Goal: Task Accomplishment & Management: Complete application form

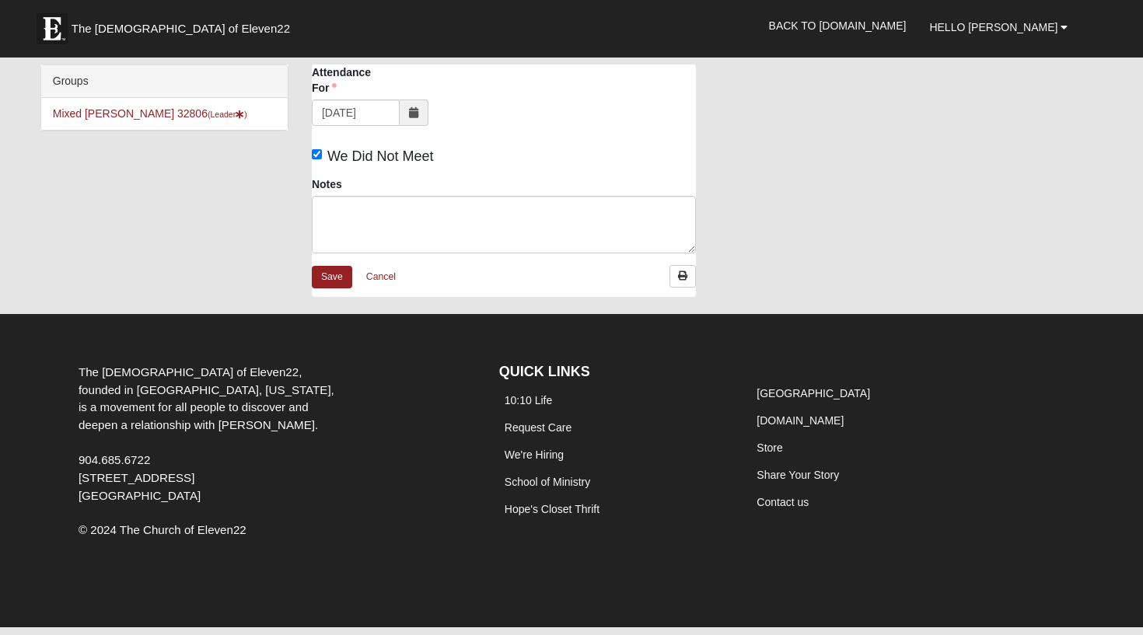
click at [414, 110] on icon at bounding box center [413, 112] width 9 height 11
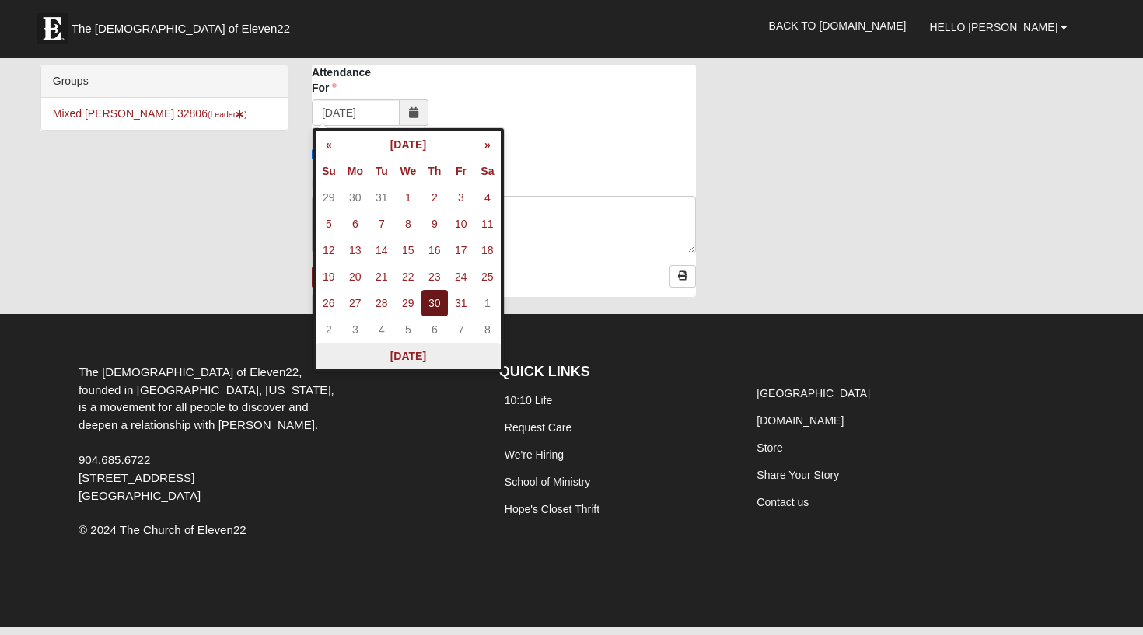
click at [405, 354] on th "Today" at bounding box center [408, 356] width 185 height 26
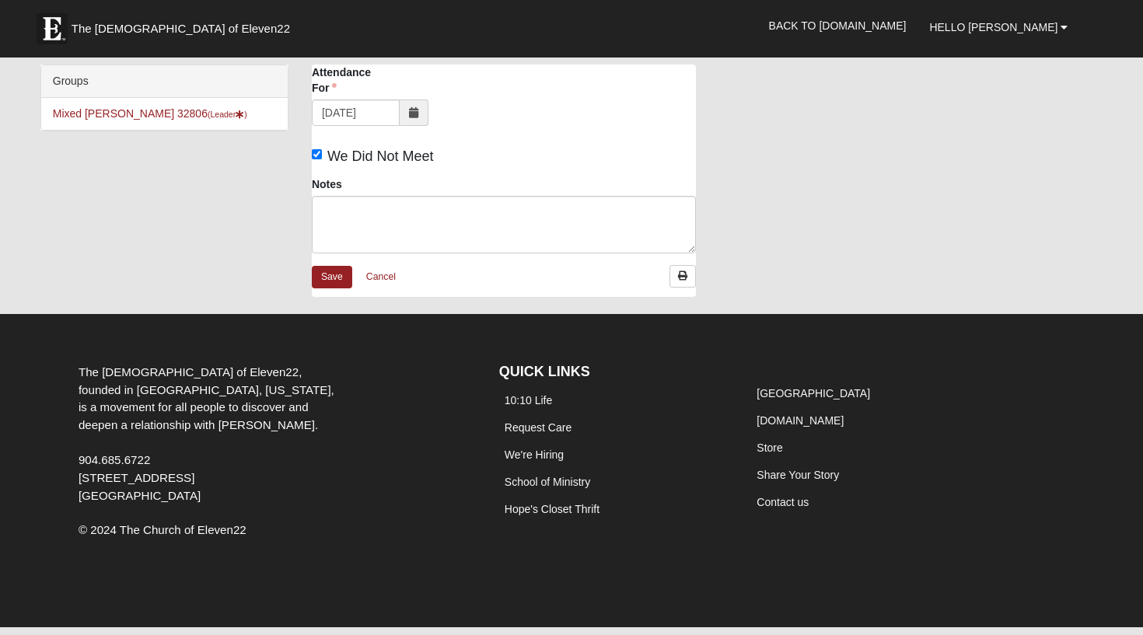
click at [413, 113] on icon at bounding box center [413, 112] width 9 height 11
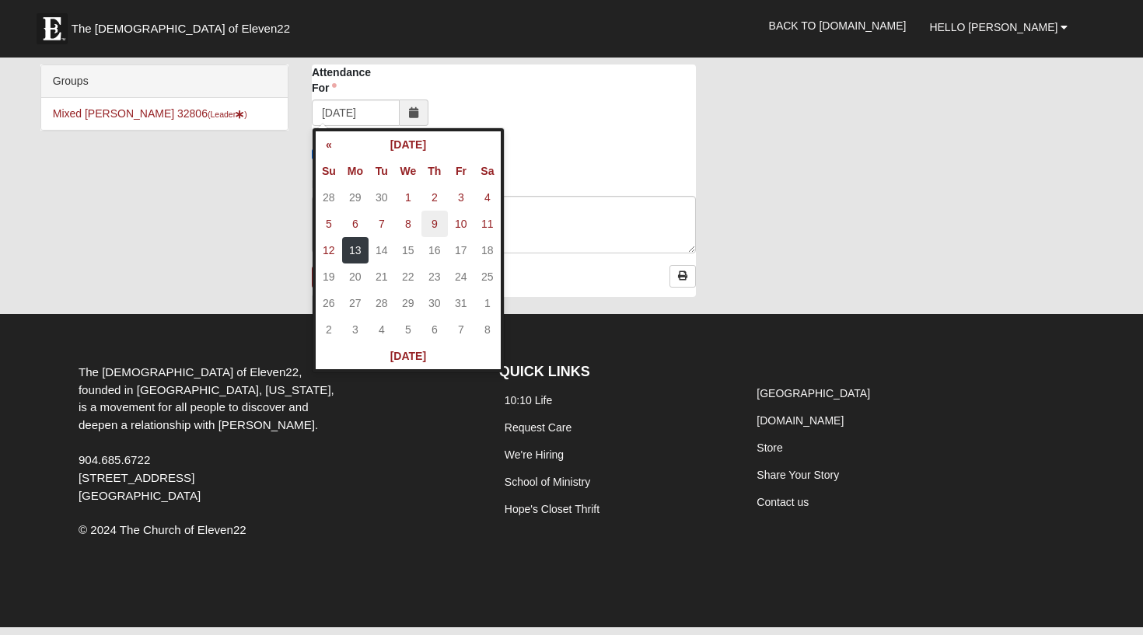
click at [435, 227] on td "9" at bounding box center [434, 224] width 26 height 26
type input "10/09/2025"
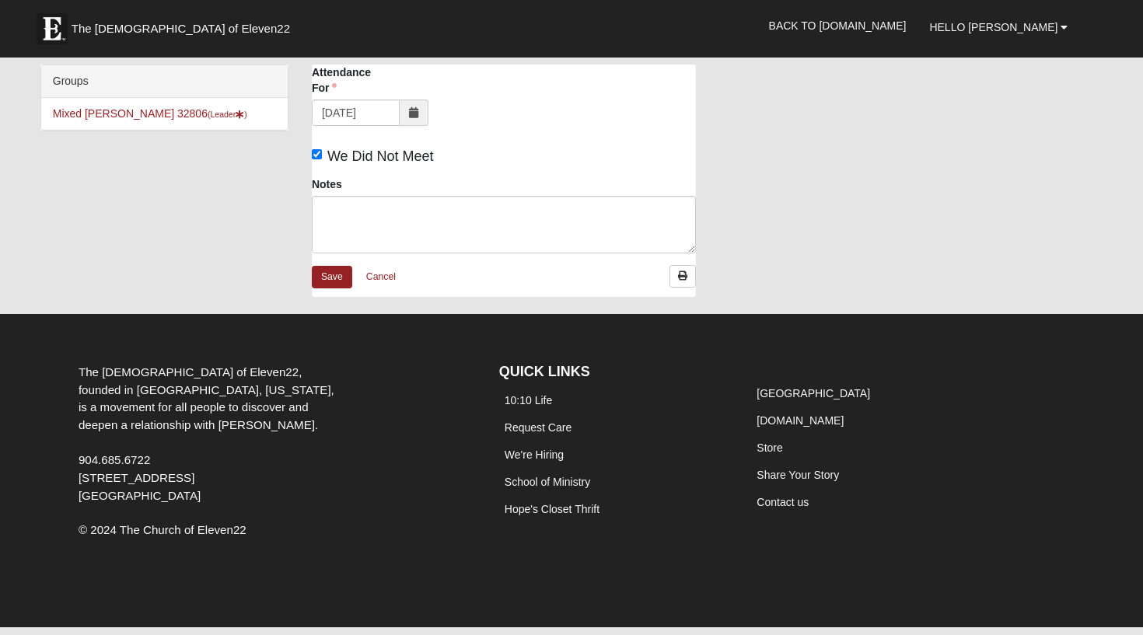
click at [319, 153] on input "We Did Not Meet" at bounding box center [317, 154] width 10 height 10
checkbox input "false"
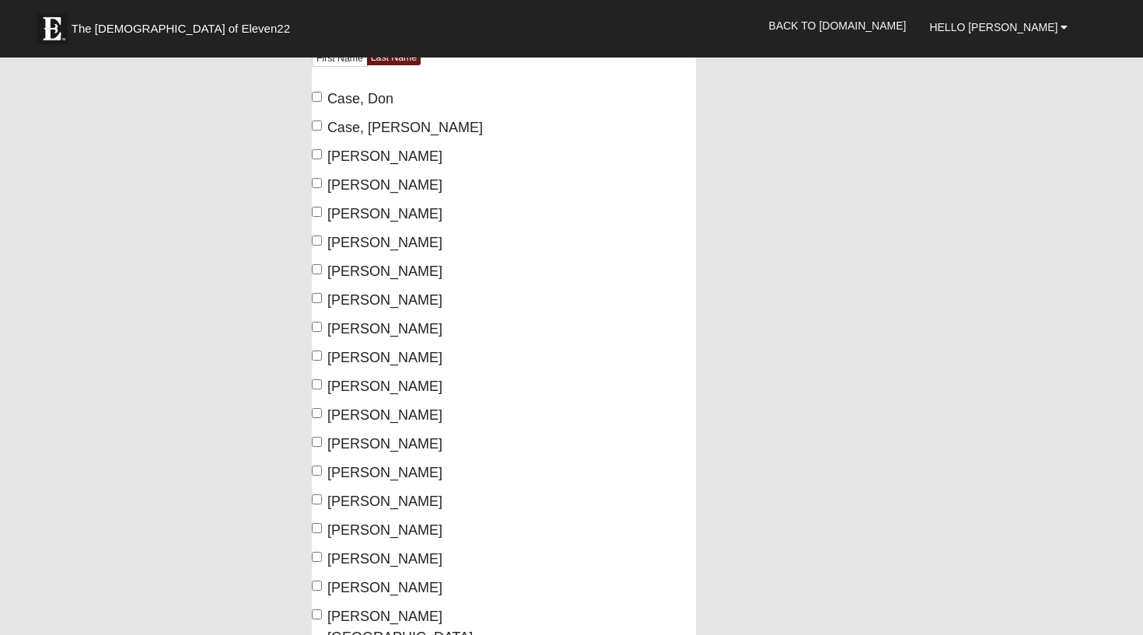
scroll to position [178, 0]
click at [315, 96] on input "Case, Don" at bounding box center [317, 97] width 10 height 10
checkbox input "true"
click at [316, 154] on input "Chitwood, Keith" at bounding box center [317, 154] width 10 height 10
checkbox input "true"
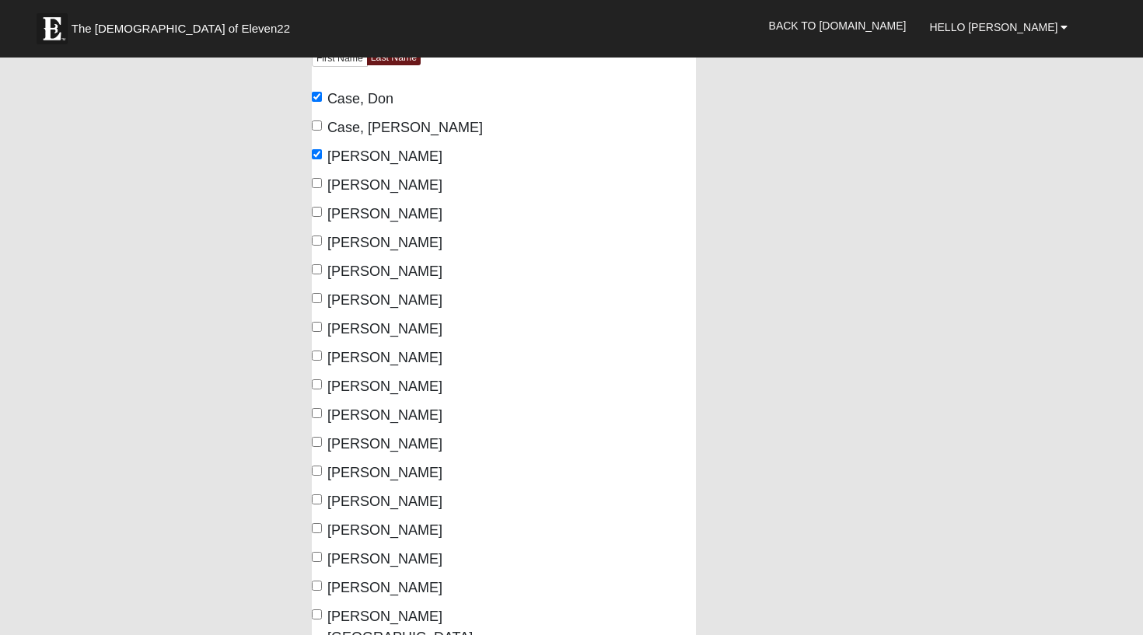
click at [319, 183] on input "Chitwood, Shane" at bounding box center [317, 183] width 10 height 10
checkbox input "true"
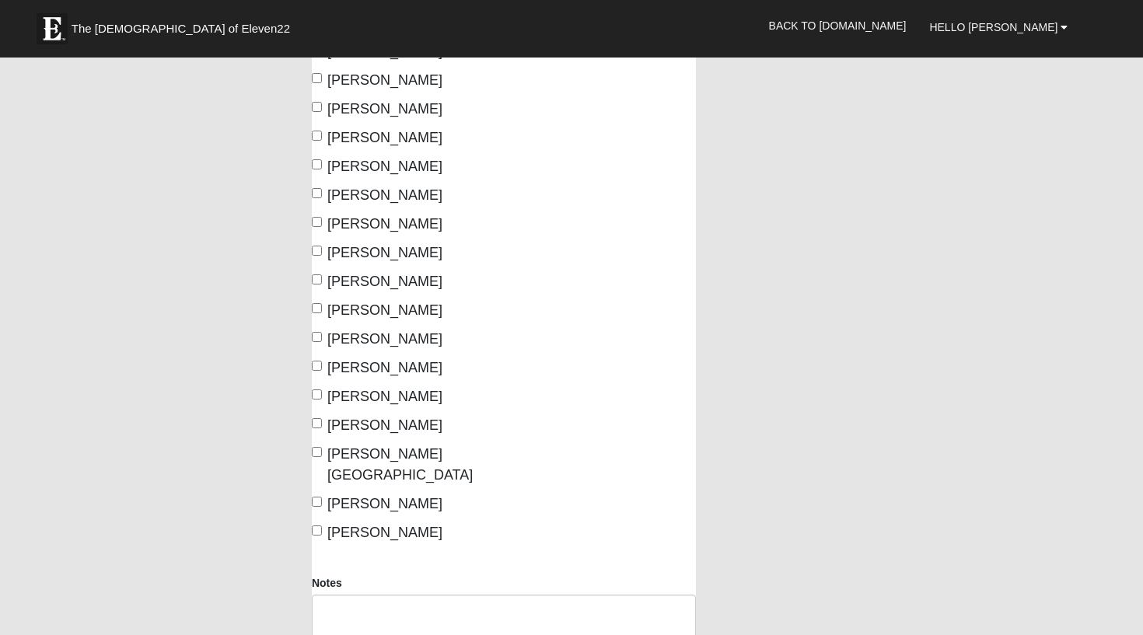
scroll to position [344, 0]
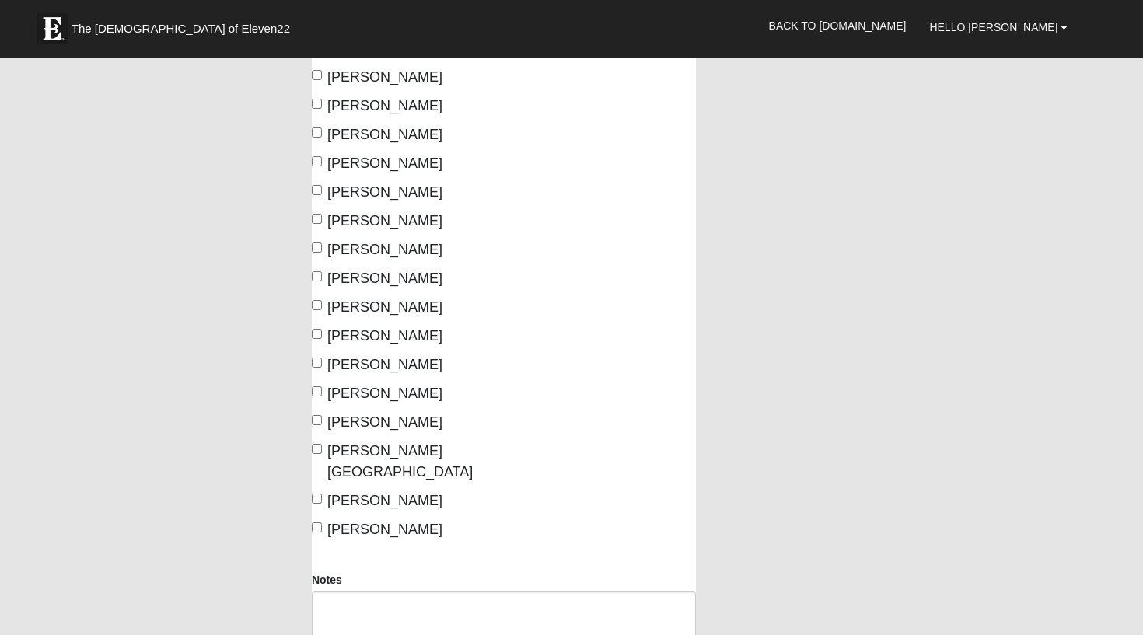
click at [317, 162] on input "Horton, Brad" at bounding box center [317, 161] width 10 height 10
checkbox input "true"
click at [317, 187] on input "Horton, Jessica" at bounding box center [317, 190] width 10 height 10
checkbox input "true"
click at [317, 218] on input "Kallenbach, Rachelle" at bounding box center [317, 219] width 10 height 10
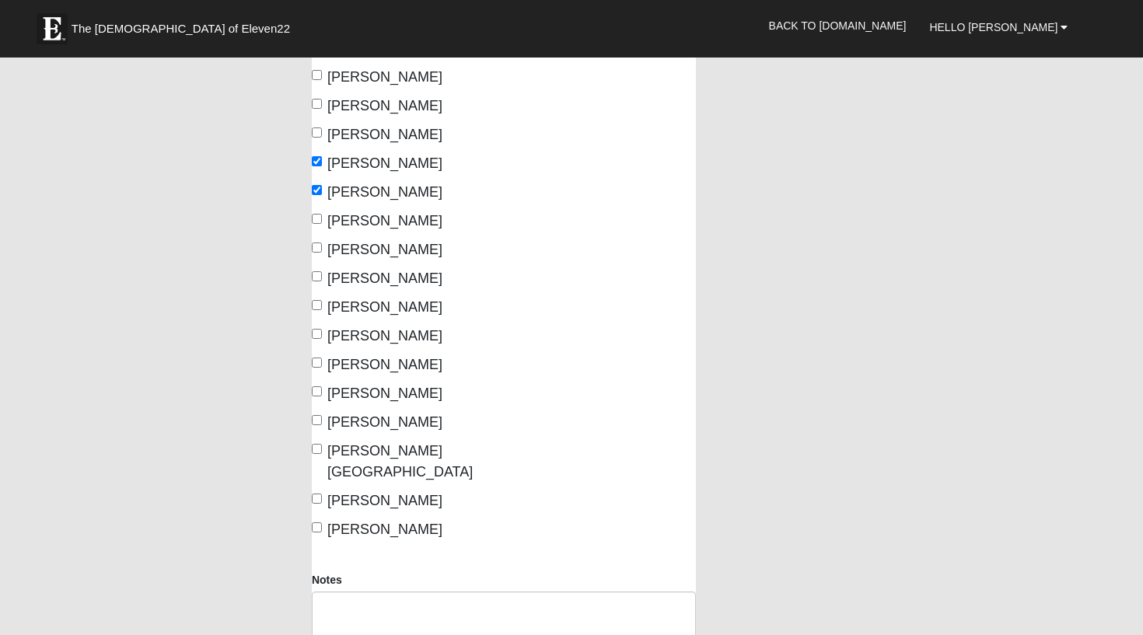
checkbox input "true"
click at [316, 250] on input "Kallenbach, Zach" at bounding box center [317, 248] width 10 height 10
checkbox input "true"
click at [319, 278] on input "Kihlander, Krista" at bounding box center [317, 276] width 10 height 10
checkbox input "true"
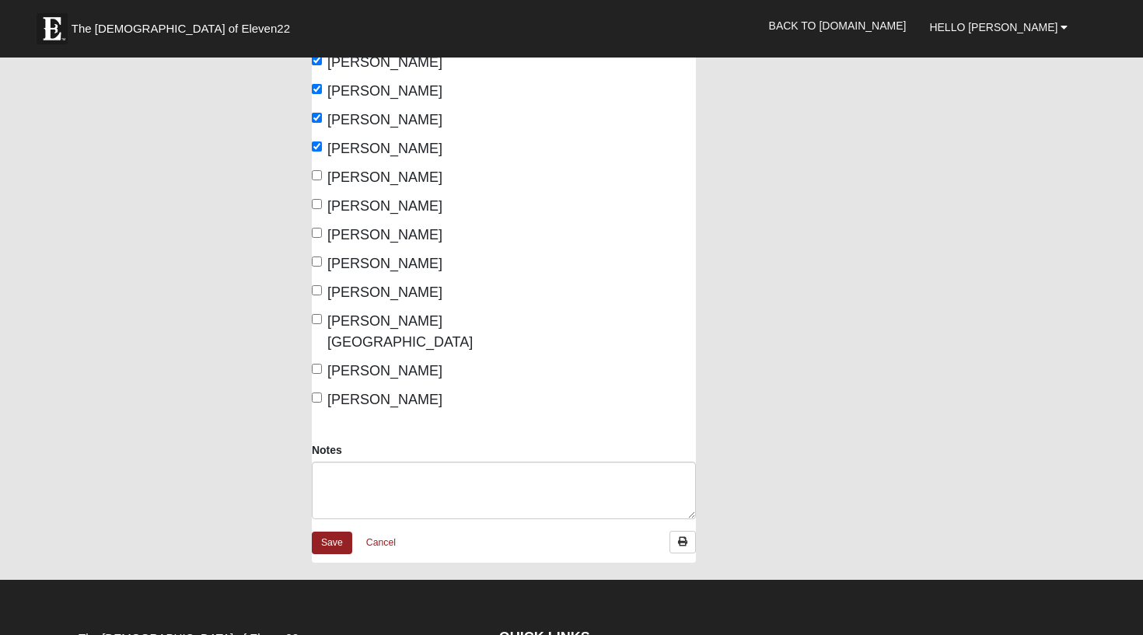
scroll to position [476, 0]
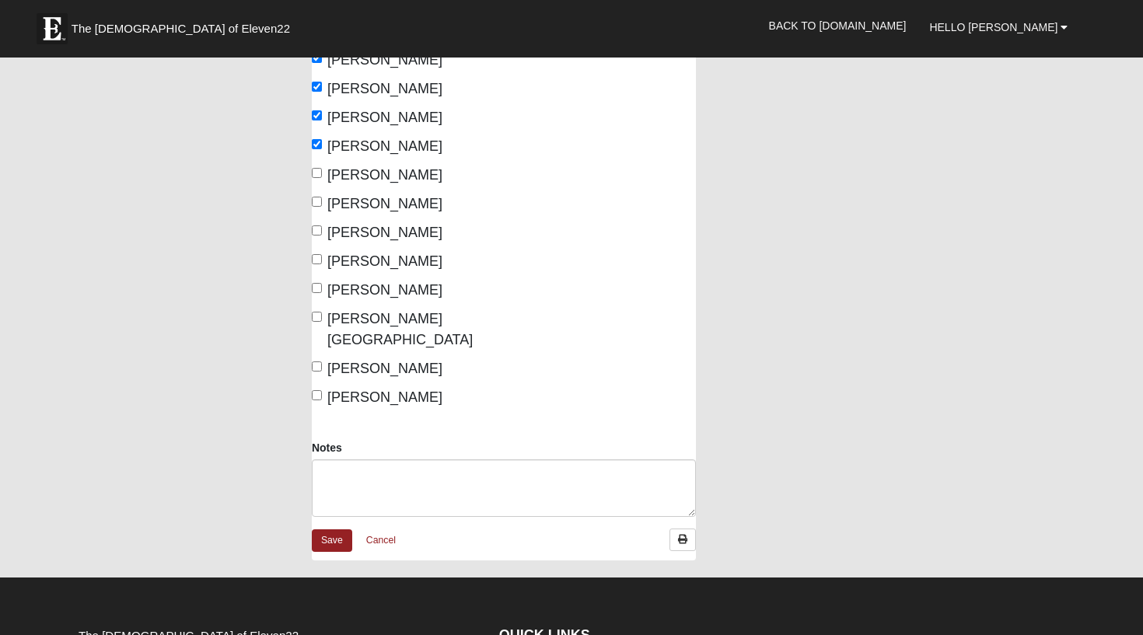
click at [316, 257] on input "Poulos, Jamie" at bounding box center [317, 259] width 10 height 10
checkbox input "true"
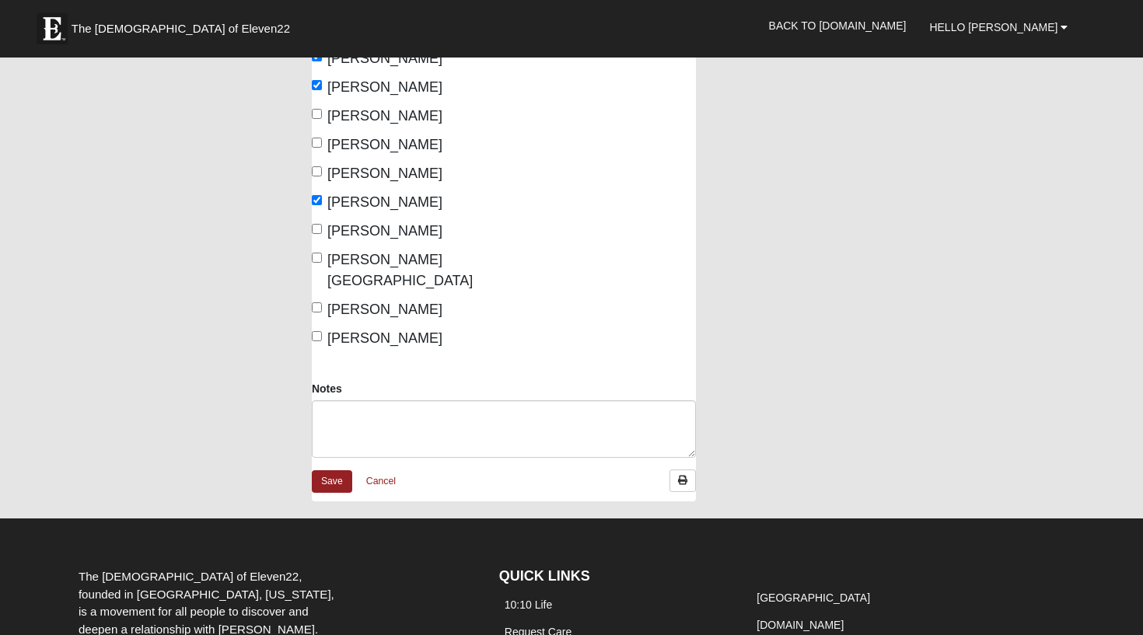
scroll to position [539, 0]
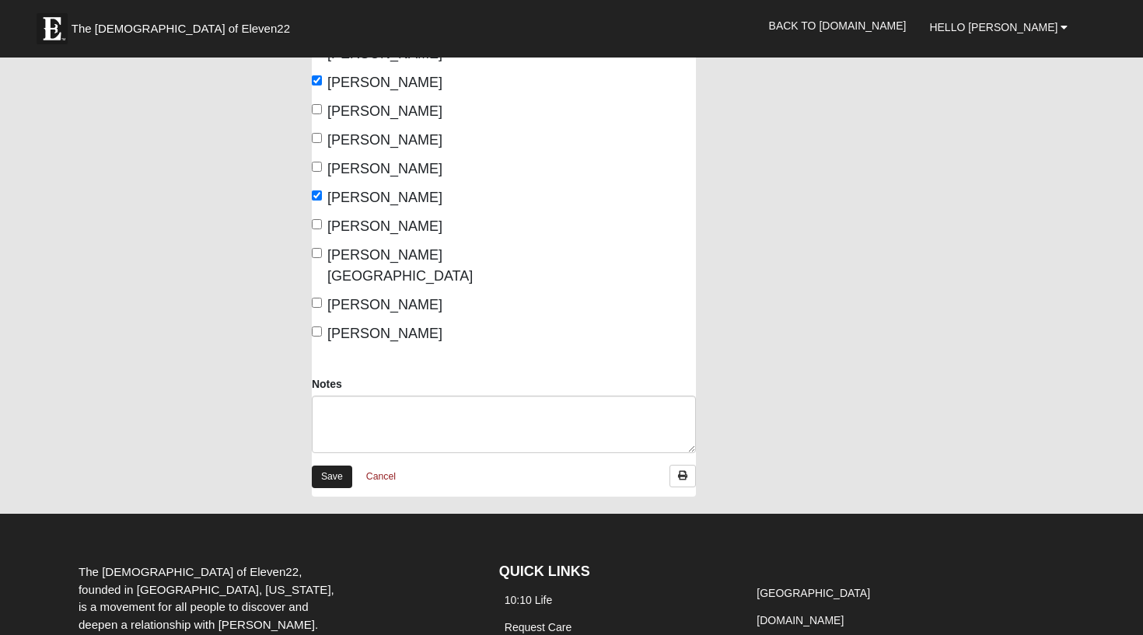
click at [335, 466] on link "Save" at bounding box center [332, 477] width 40 height 23
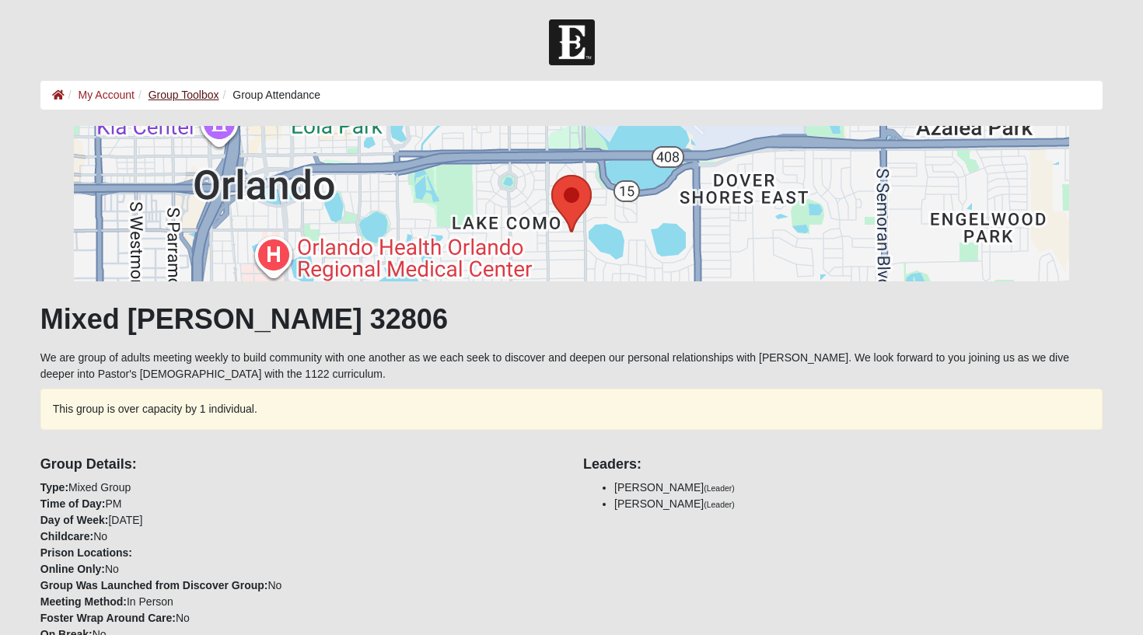
click at [177, 97] on link "Group Toolbox" at bounding box center [183, 95] width 71 height 12
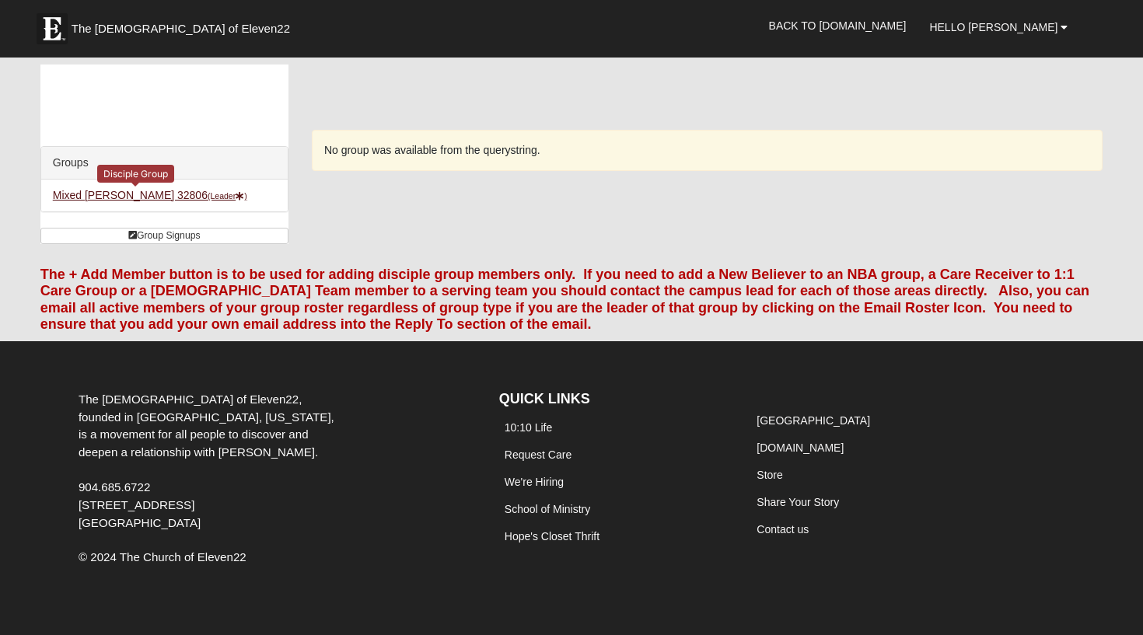
click at [159, 198] on link "Mixed Kallenbach 32806 (Leader )" at bounding box center [150, 195] width 194 height 12
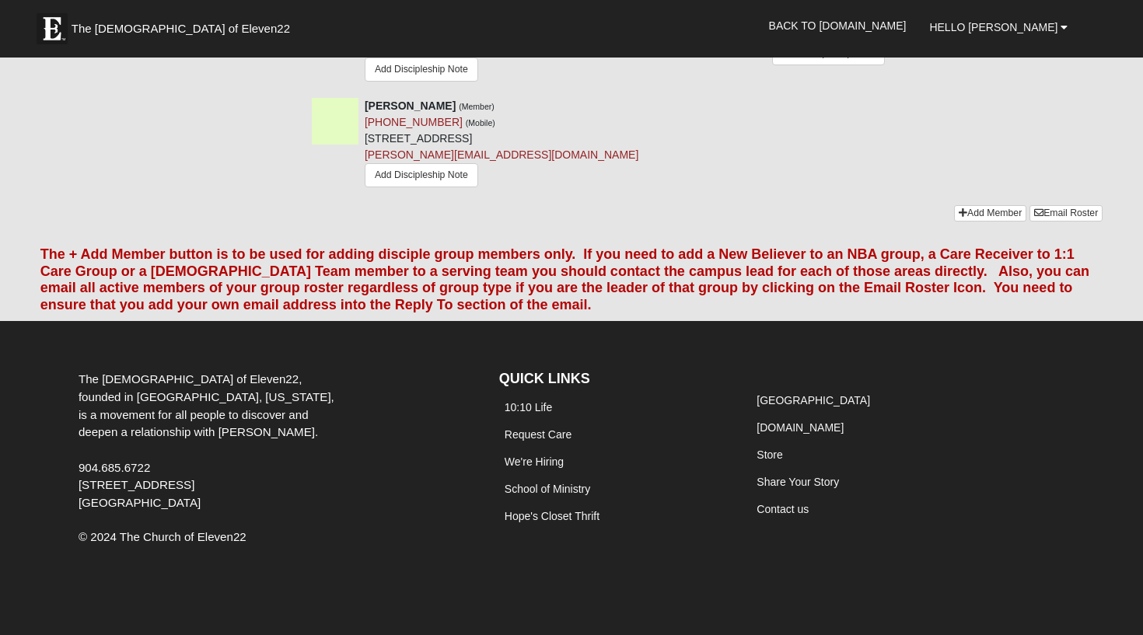
scroll to position [1917, 0]
click at [544, 465] on link "We're Hiring" at bounding box center [533, 462] width 59 height 12
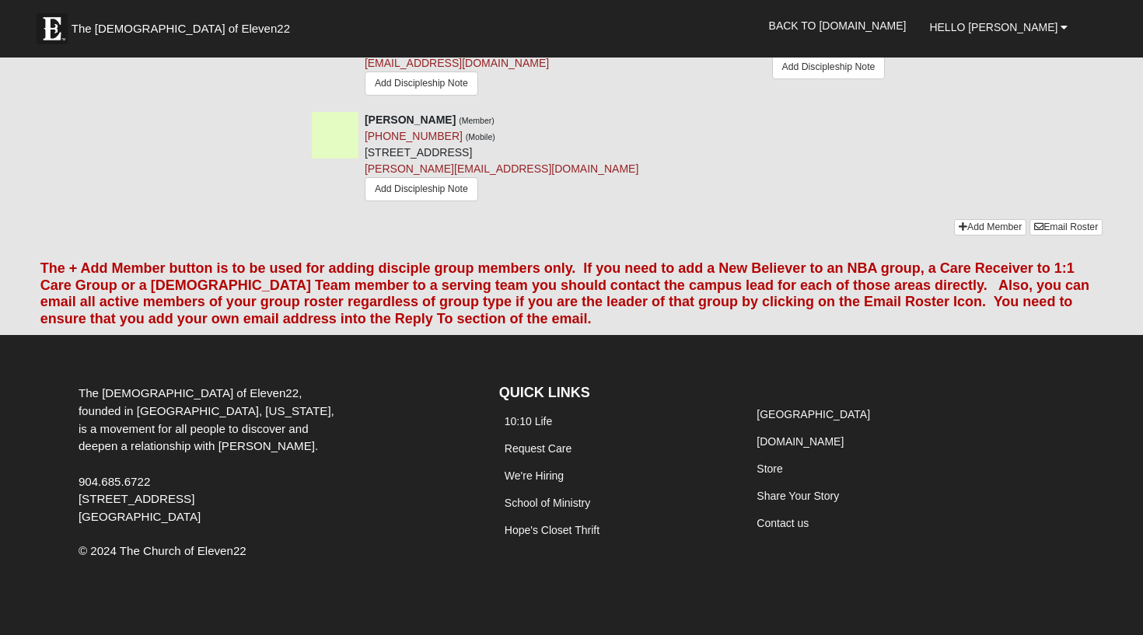
scroll to position [1902, 0]
click at [777, 420] on link "[GEOGRAPHIC_DATA]" at bounding box center [812, 414] width 113 height 12
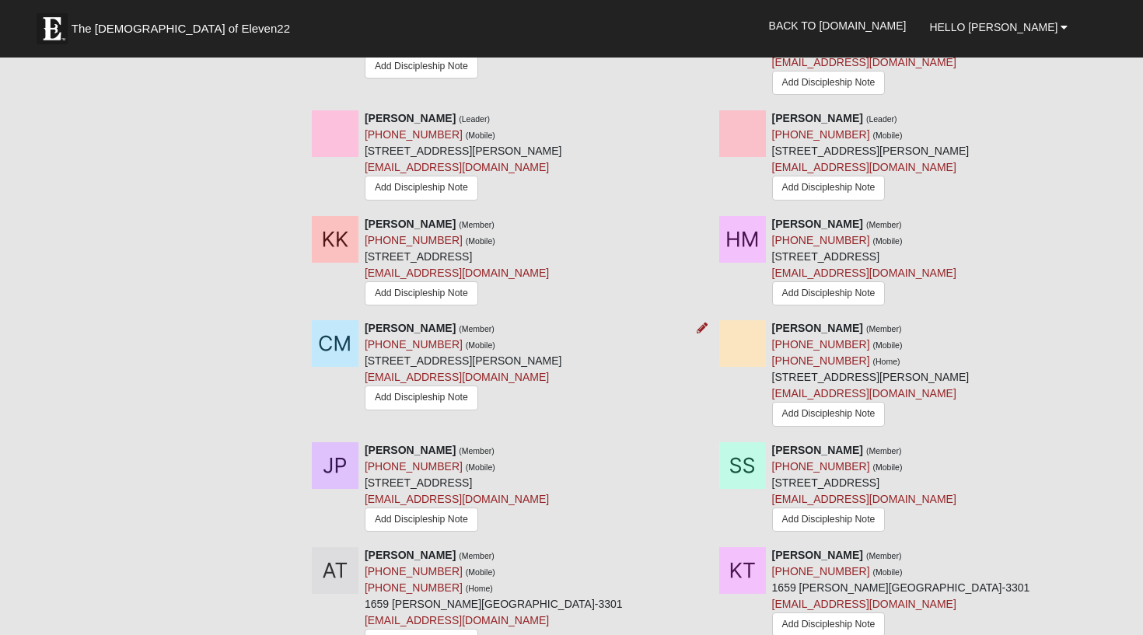
scroll to position [1277, 0]
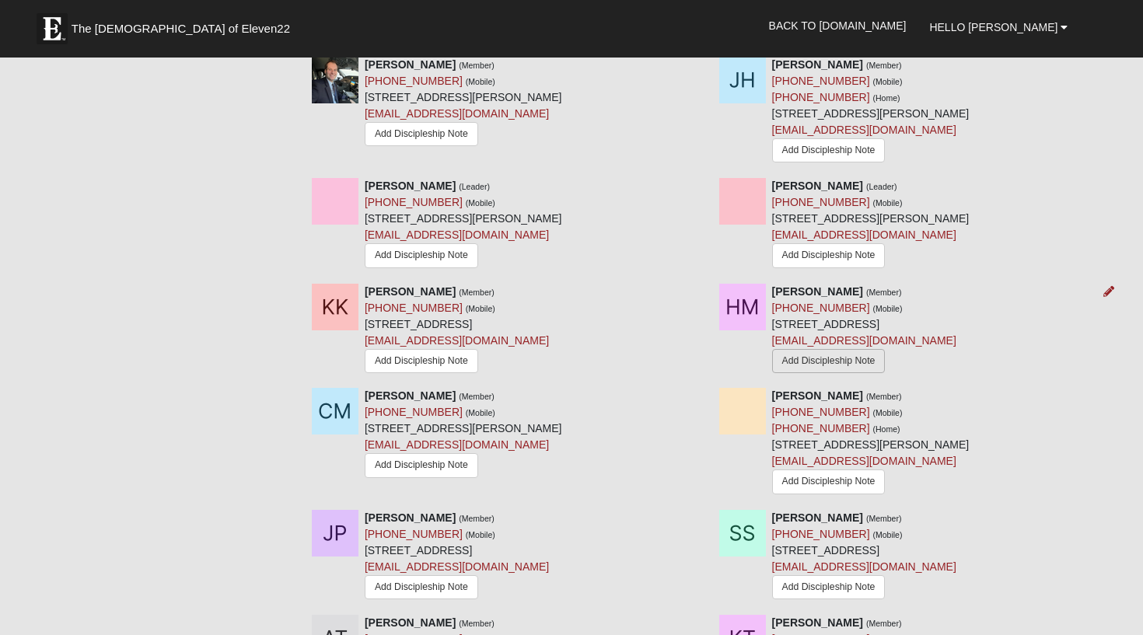
click at [833, 360] on link "Add Discipleship Note" at bounding box center [828, 361] width 113 height 24
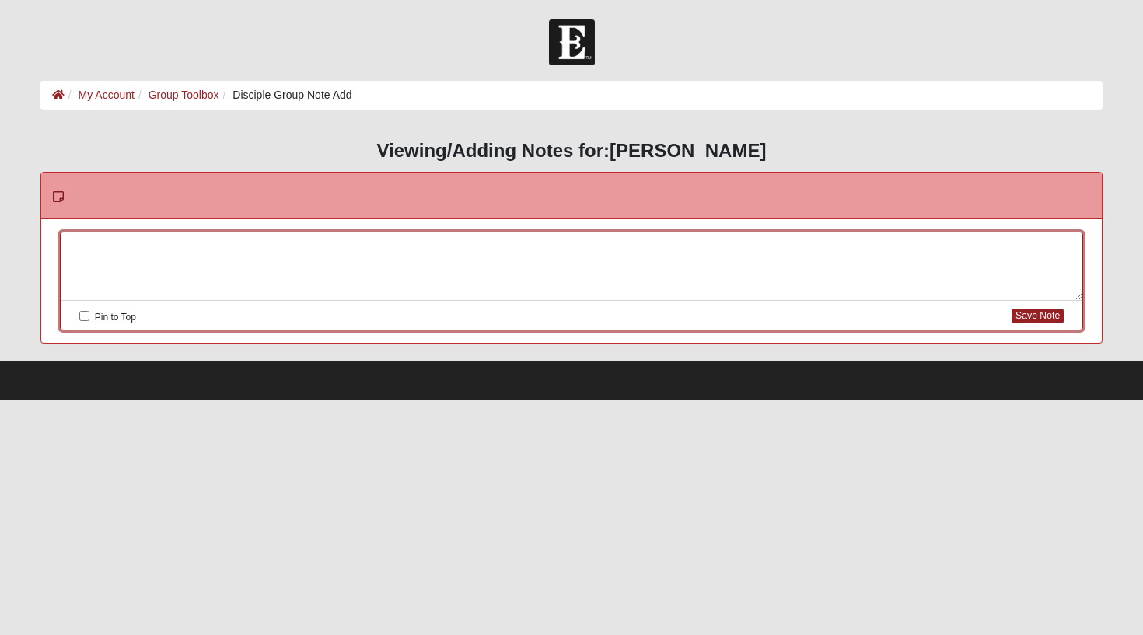
click at [73, 246] on div at bounding box center [572, 266] width 1022 height 68
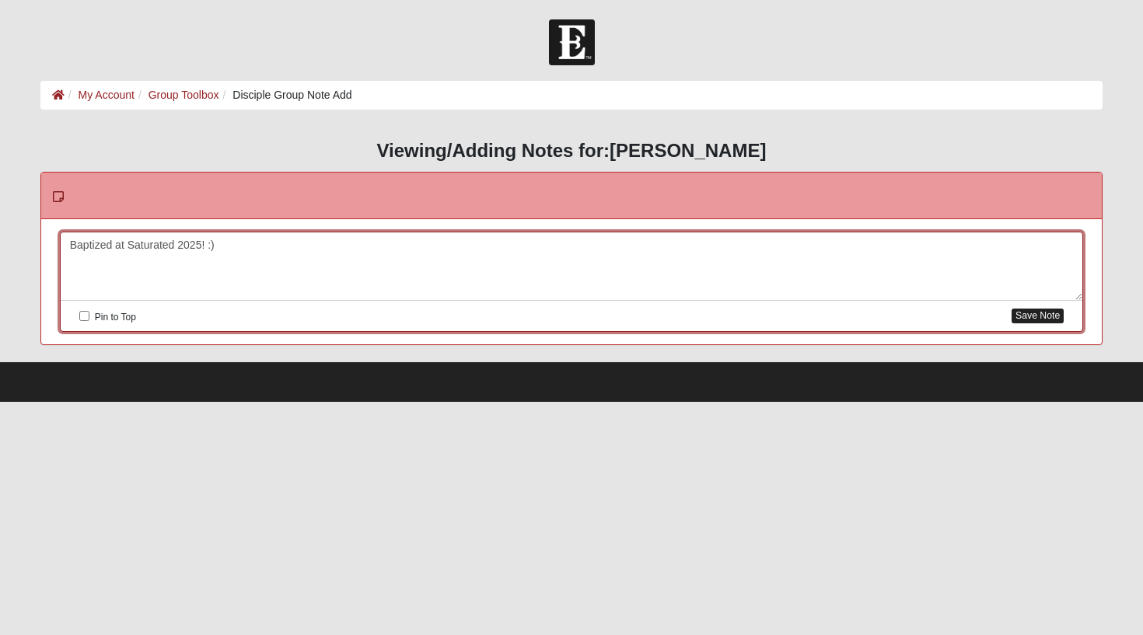
click at [1050, 314] on button "Save Note" at bounding box center [1037, 316] width 52 height 15
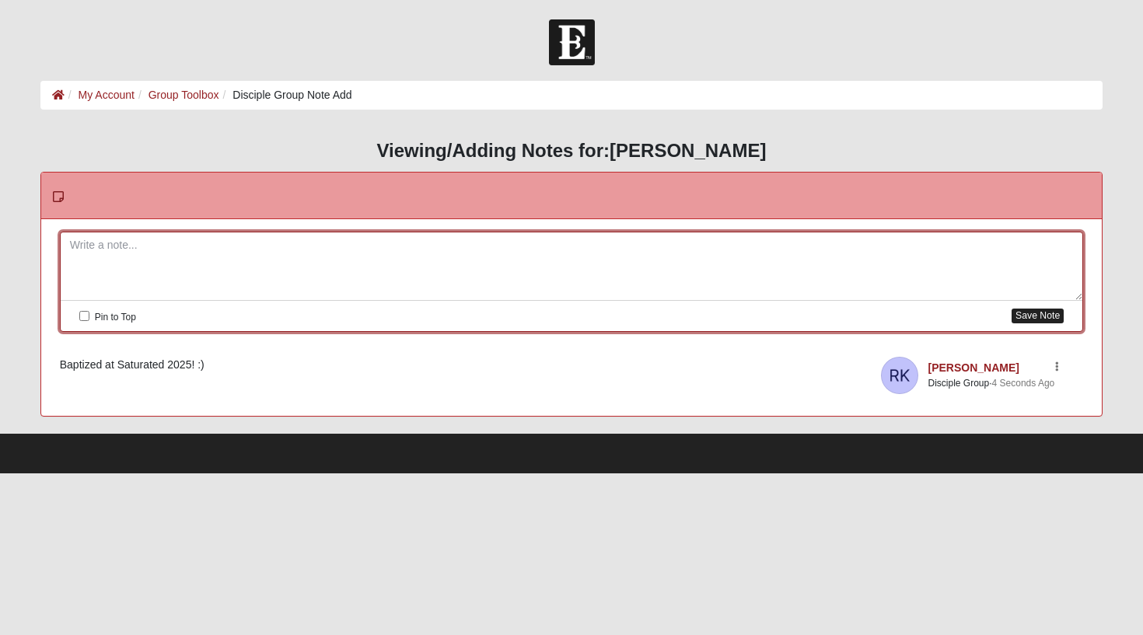
click at [1039, 316] on button "Save Note" at bounding box center [1037, 316] width 52 height 15
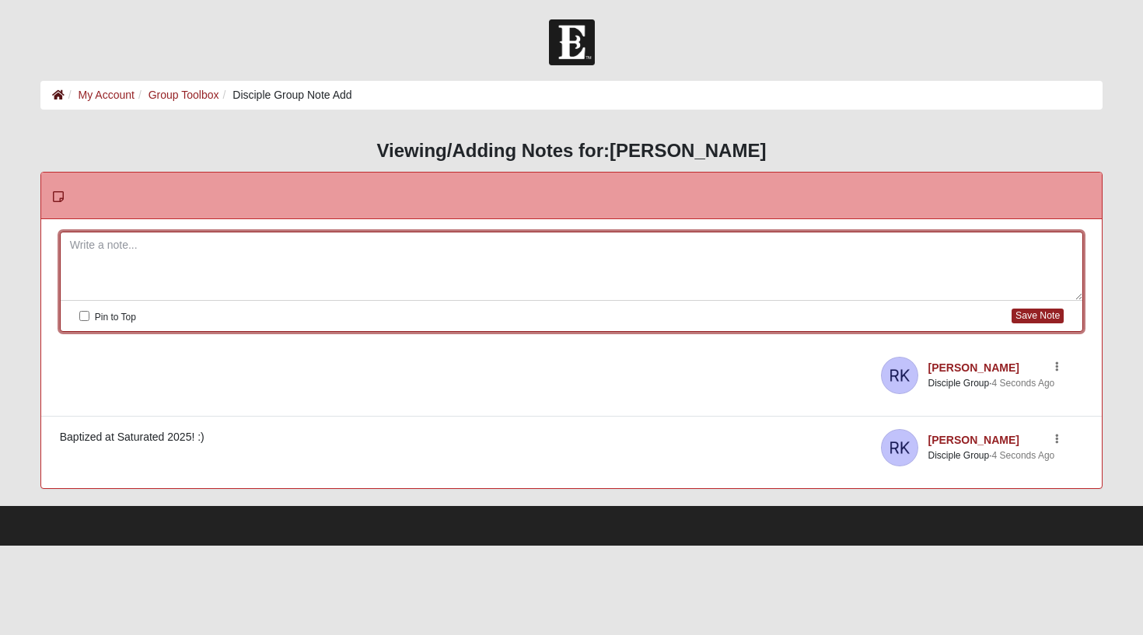
click at [55, 93] on icon at bounding box center [58, 94] width 12 height 11
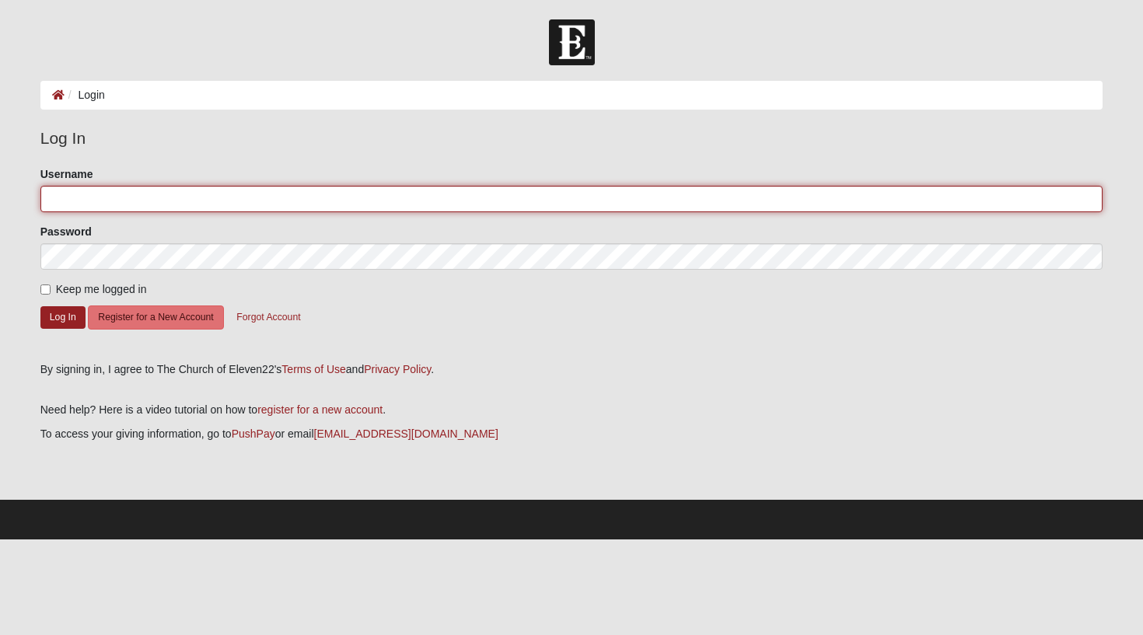
type input "rachellekallenbach"
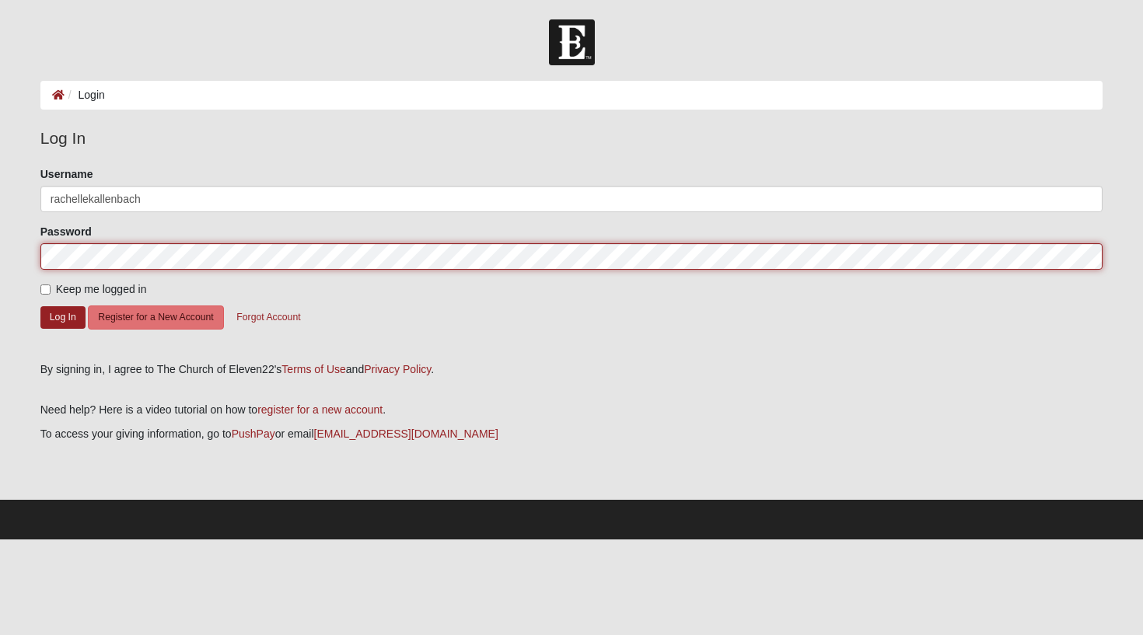
click at [62, 316] on button "Log In" at bounding box center [62, 317] width 45 height 23
